Goal: Navigation & Orientation: Find specific page/section

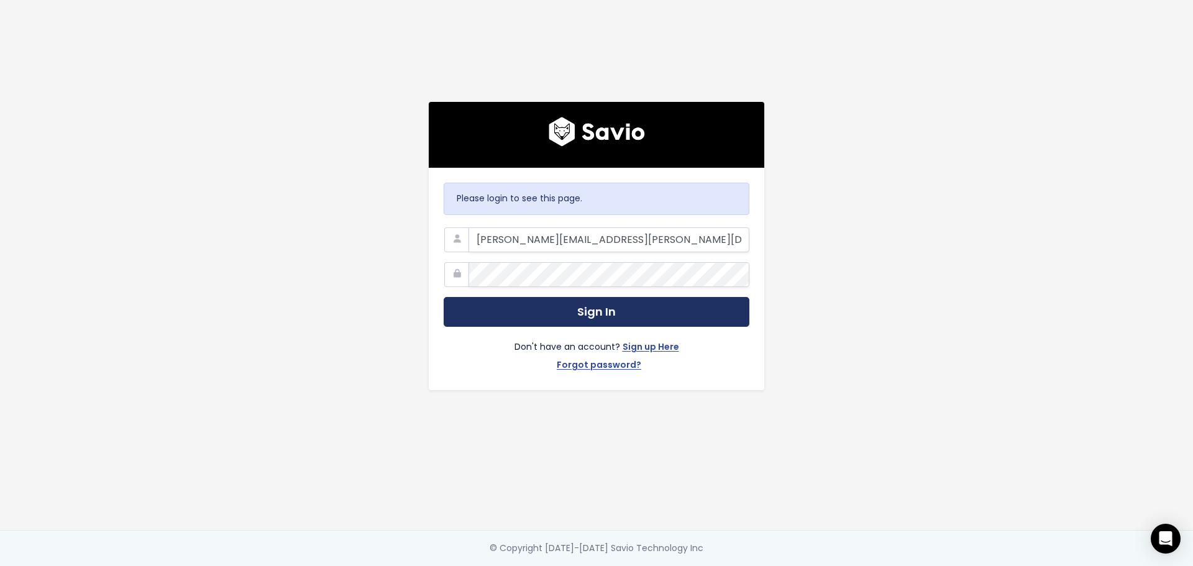
click at [595, 304] on button "Sign In" at bounding box center [596, 312] width 306 height 30
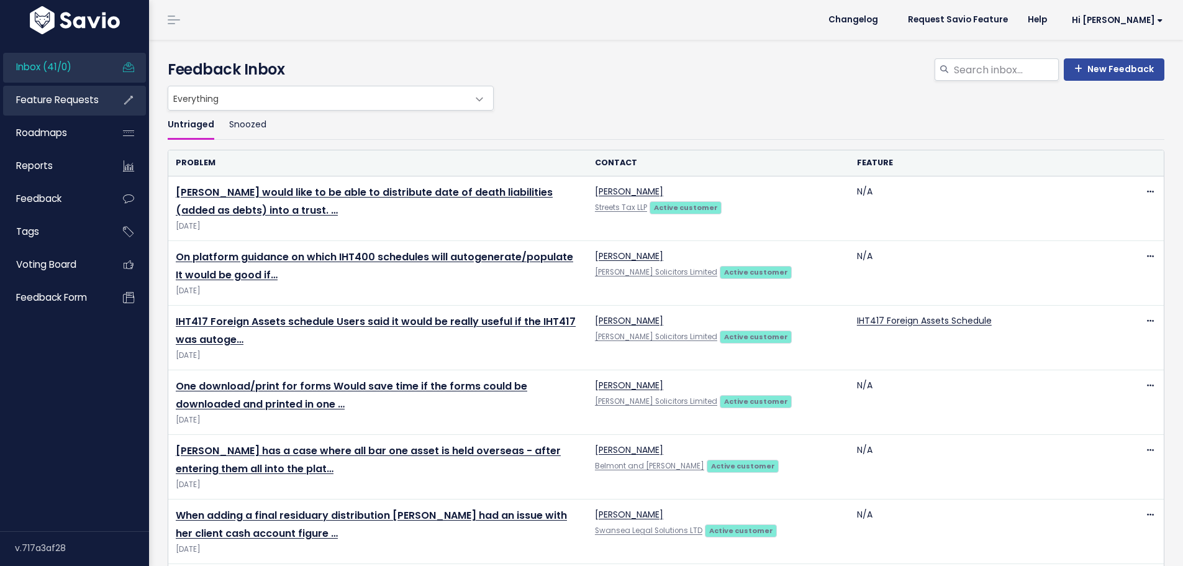
click at [64, 93] on link "Feature Requests" at bounding box center [53, 100] width 100 height 29
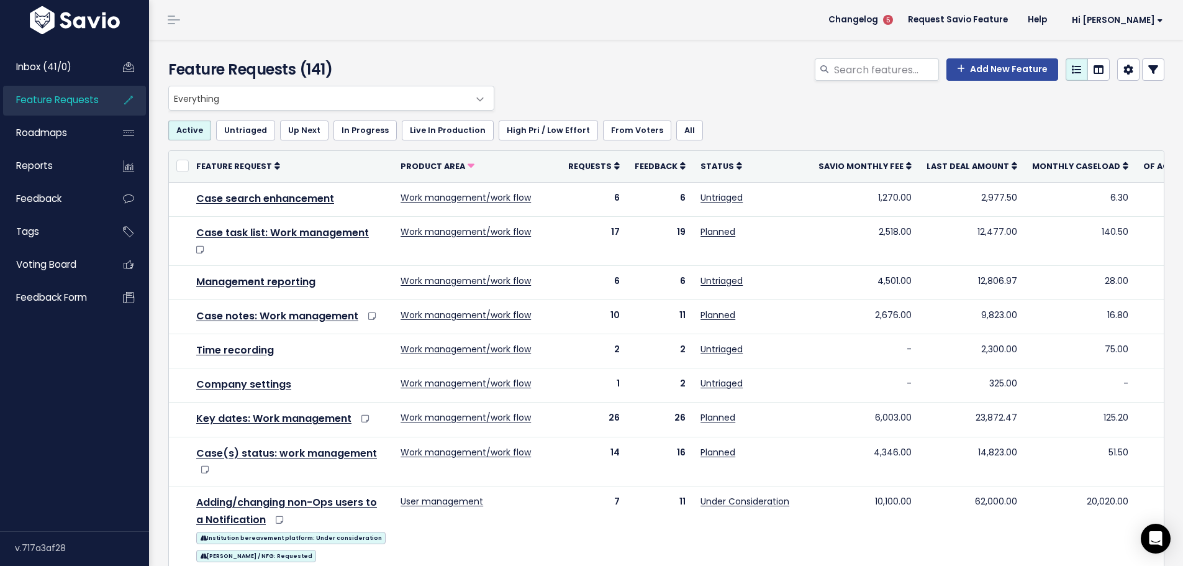
click at [573, 158] on th "Requests" at bounding box center [594, 166] width 66 height 31
click at [571, 166] on span "Requests" at bounding box center [589, 166] width 43 height 11
